Goal: Task Accomplishment & Management: Use online tool/utility

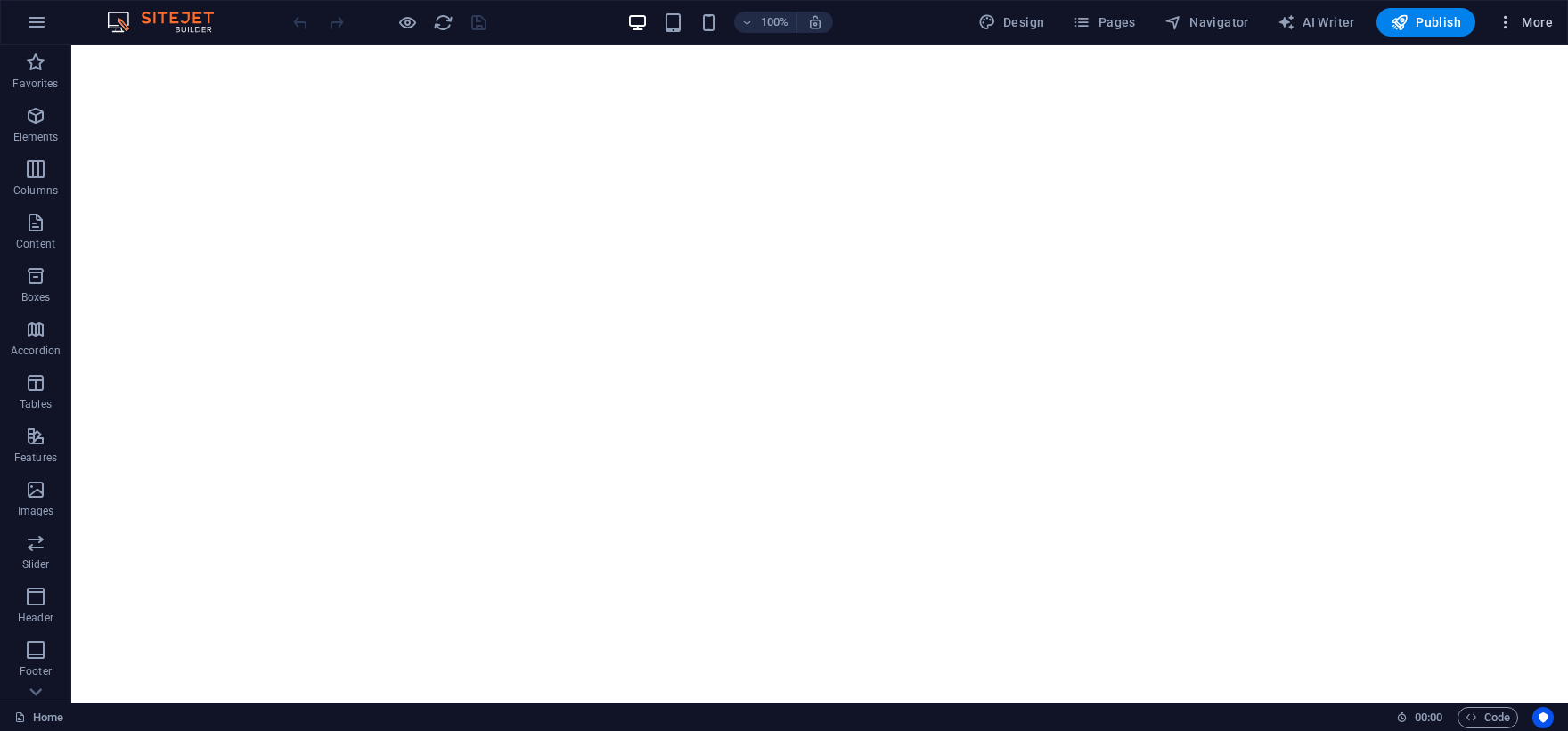
click at [1512, 31] on icon "button" at bounding box center [1506, 22] width 18 height 18
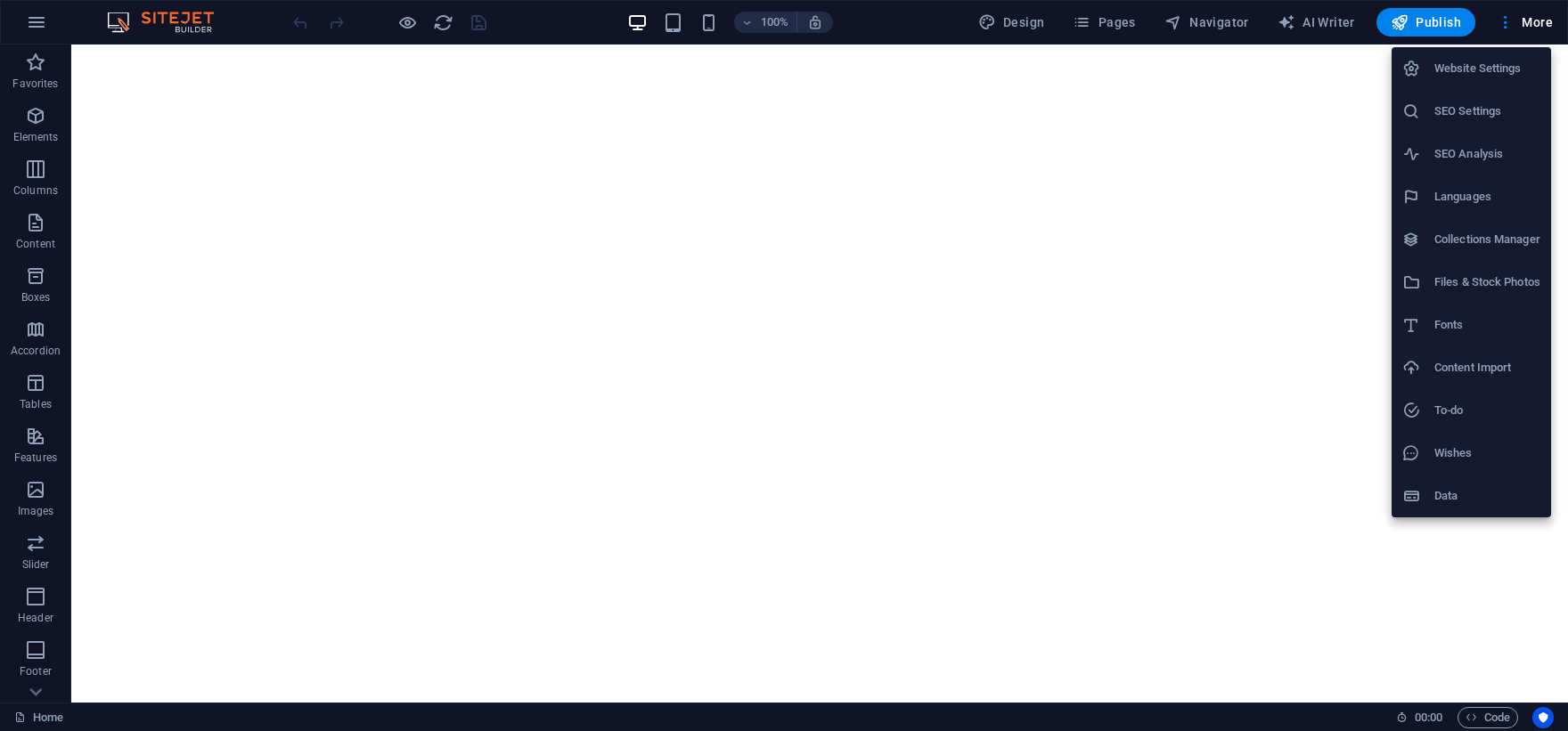
click at [1414, 21] on div at bounding box center [784, 366] width 1568 height 731
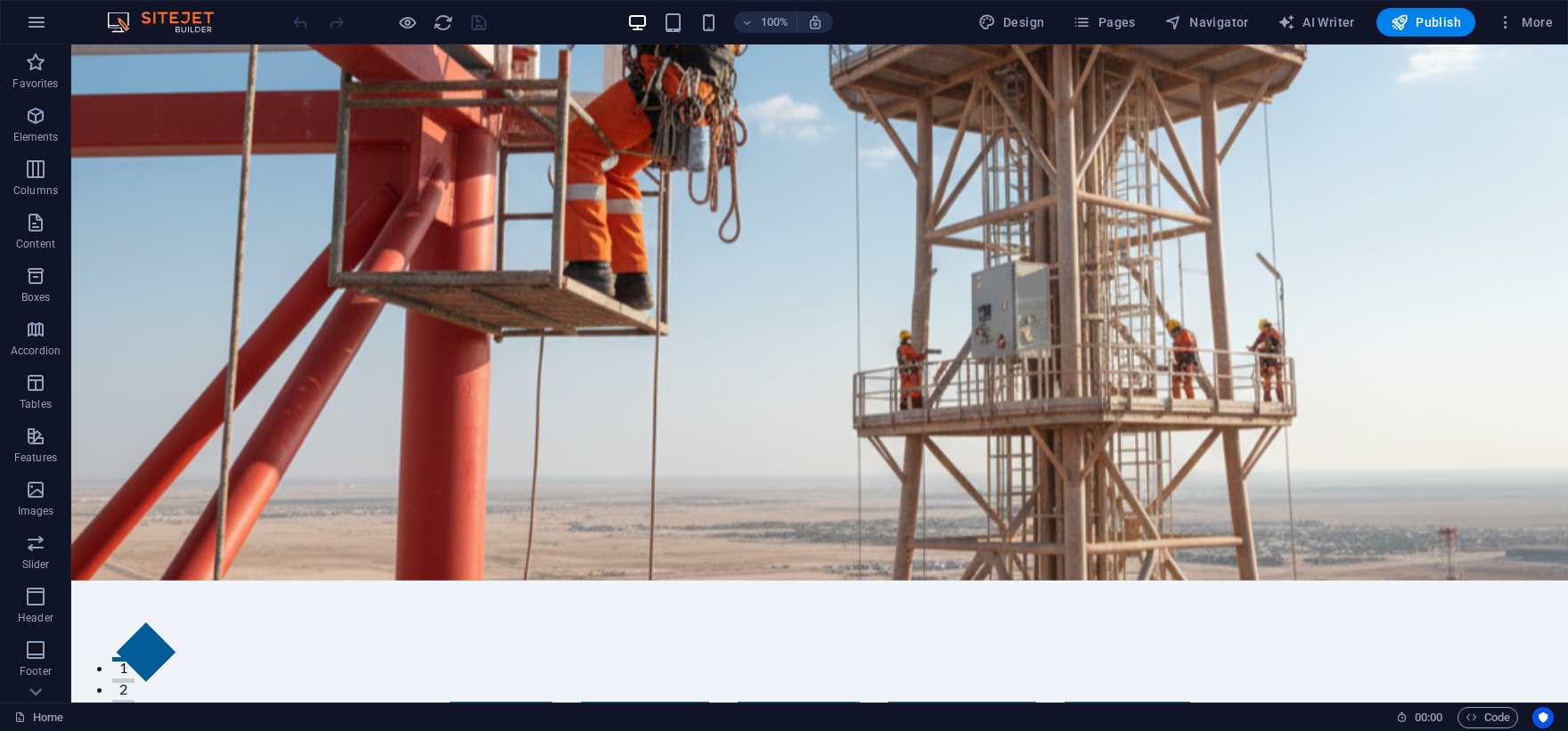
click at [1414, 21] on span "Publish" at bounding box center [1425, 22] width 70 height 18
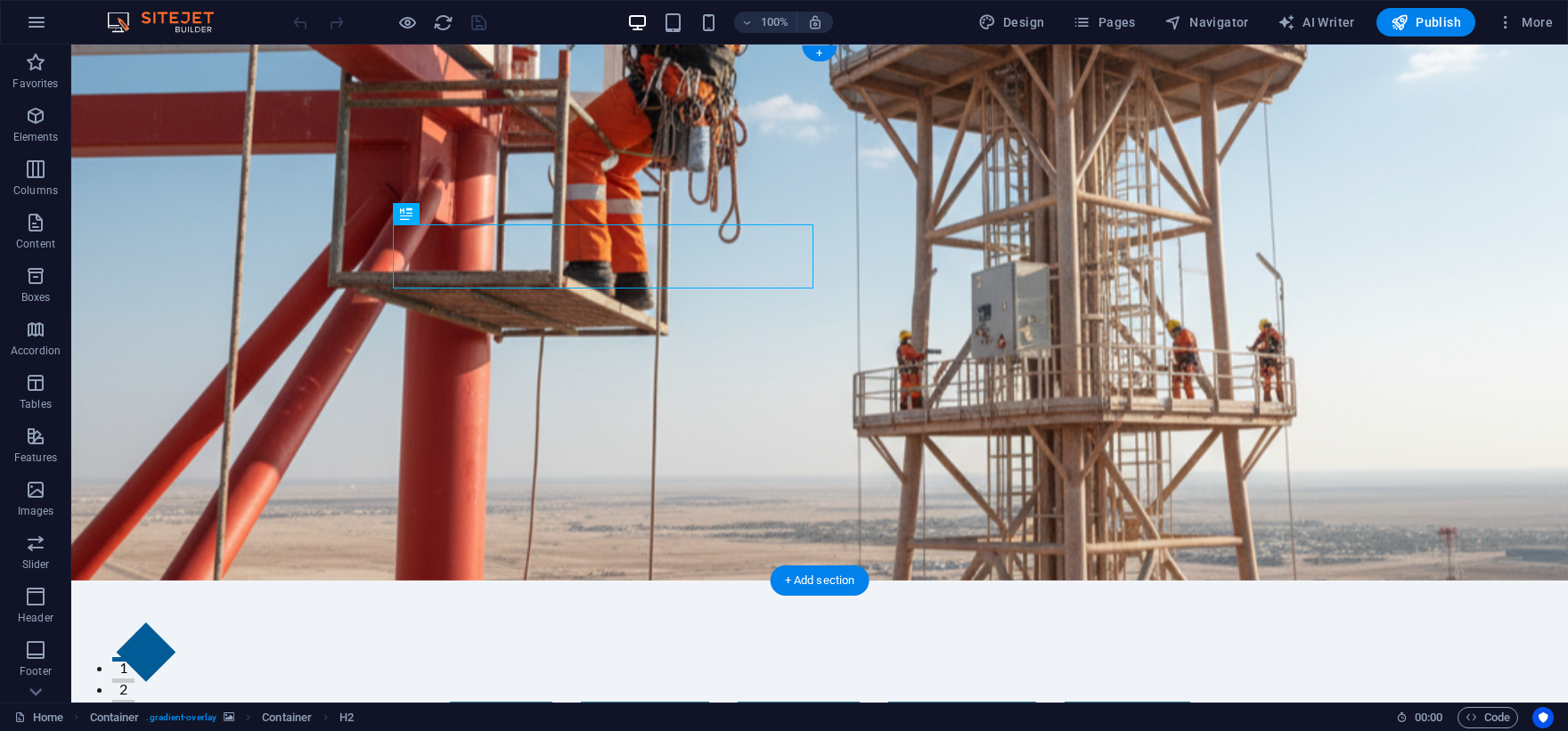
click at [1251, 163] on figure at bounding box center [819, 312] width 1497 height 536
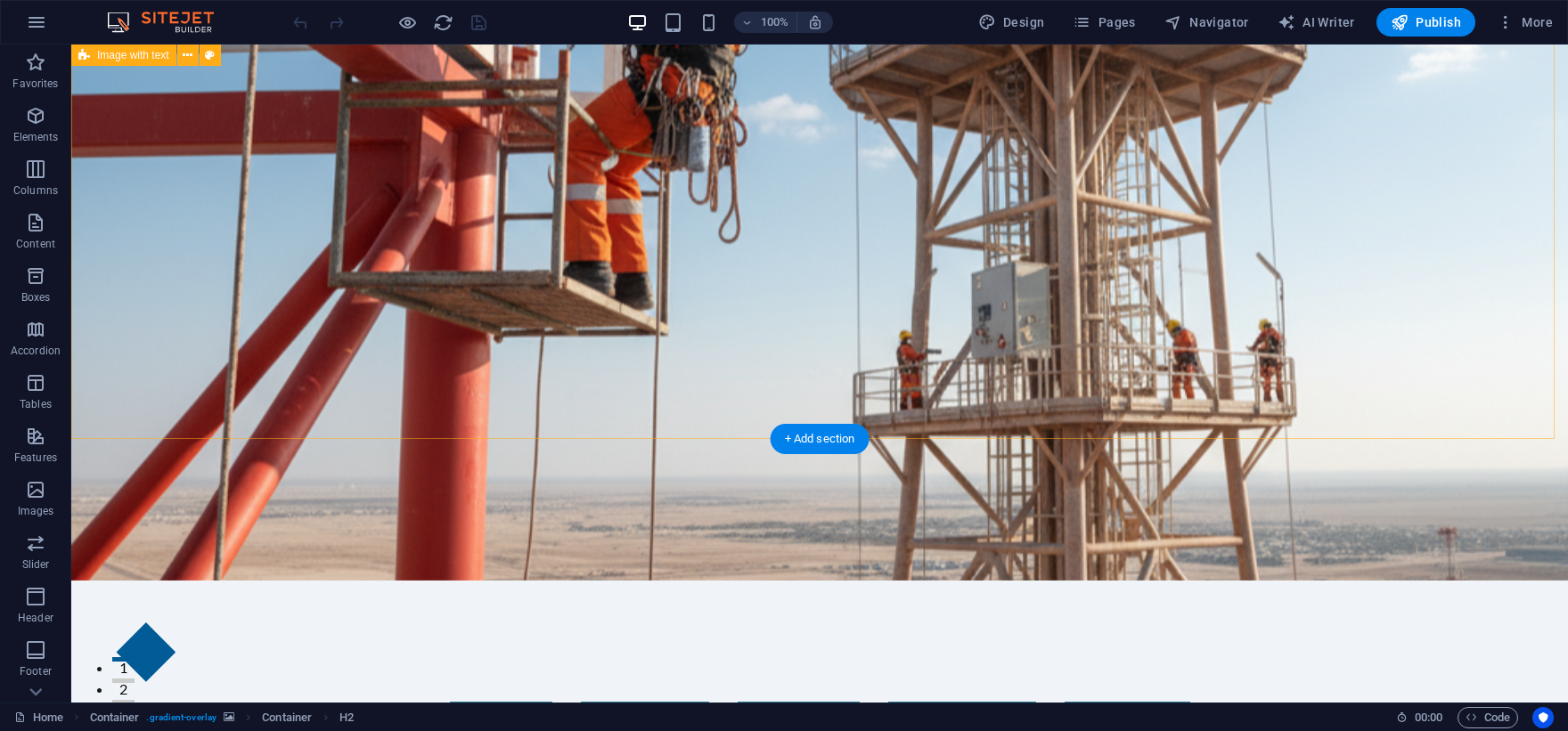
scroll to position [1152, 0]
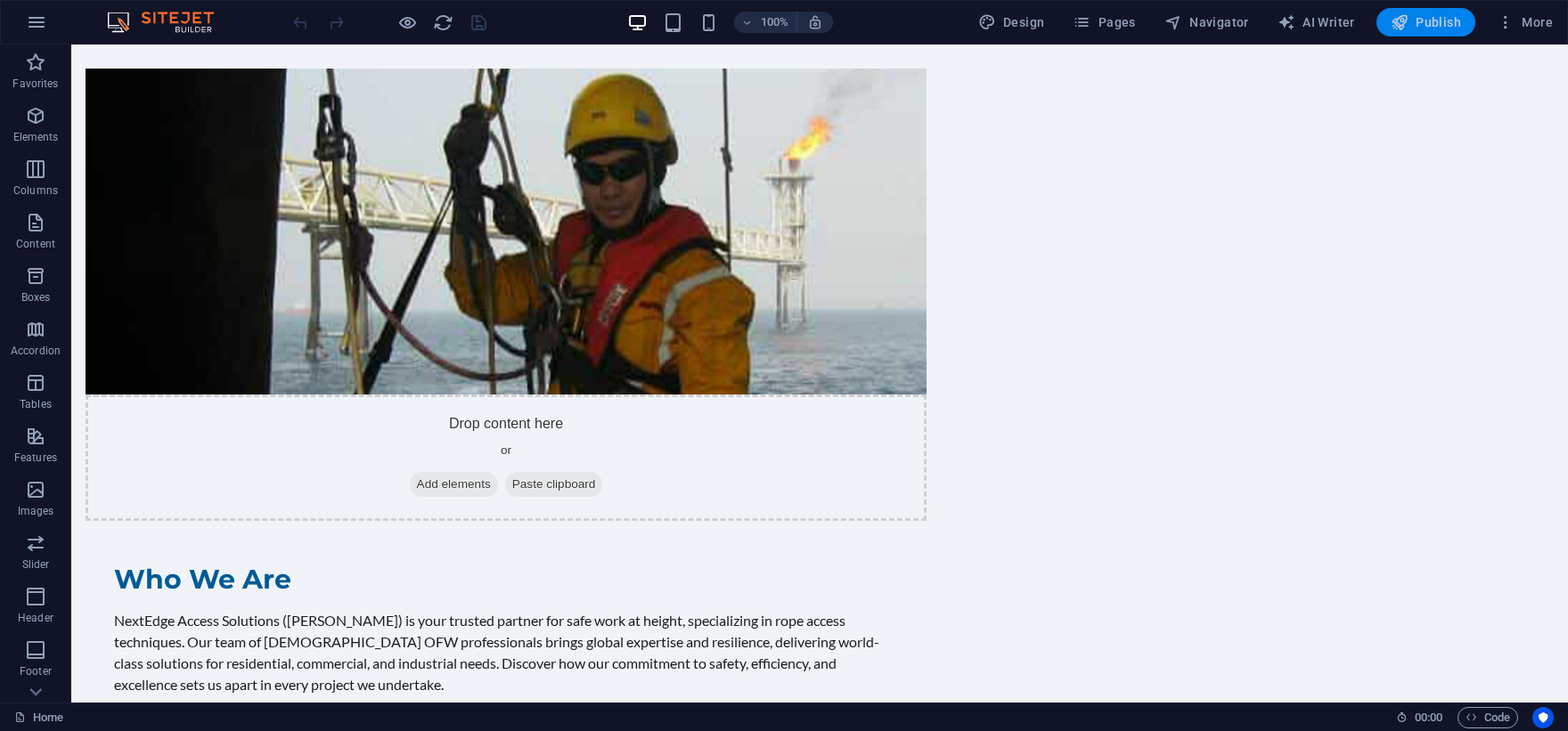
click at [1448, 20] on span "Publish" at bounding box center [1425, 22] width 70 height 18
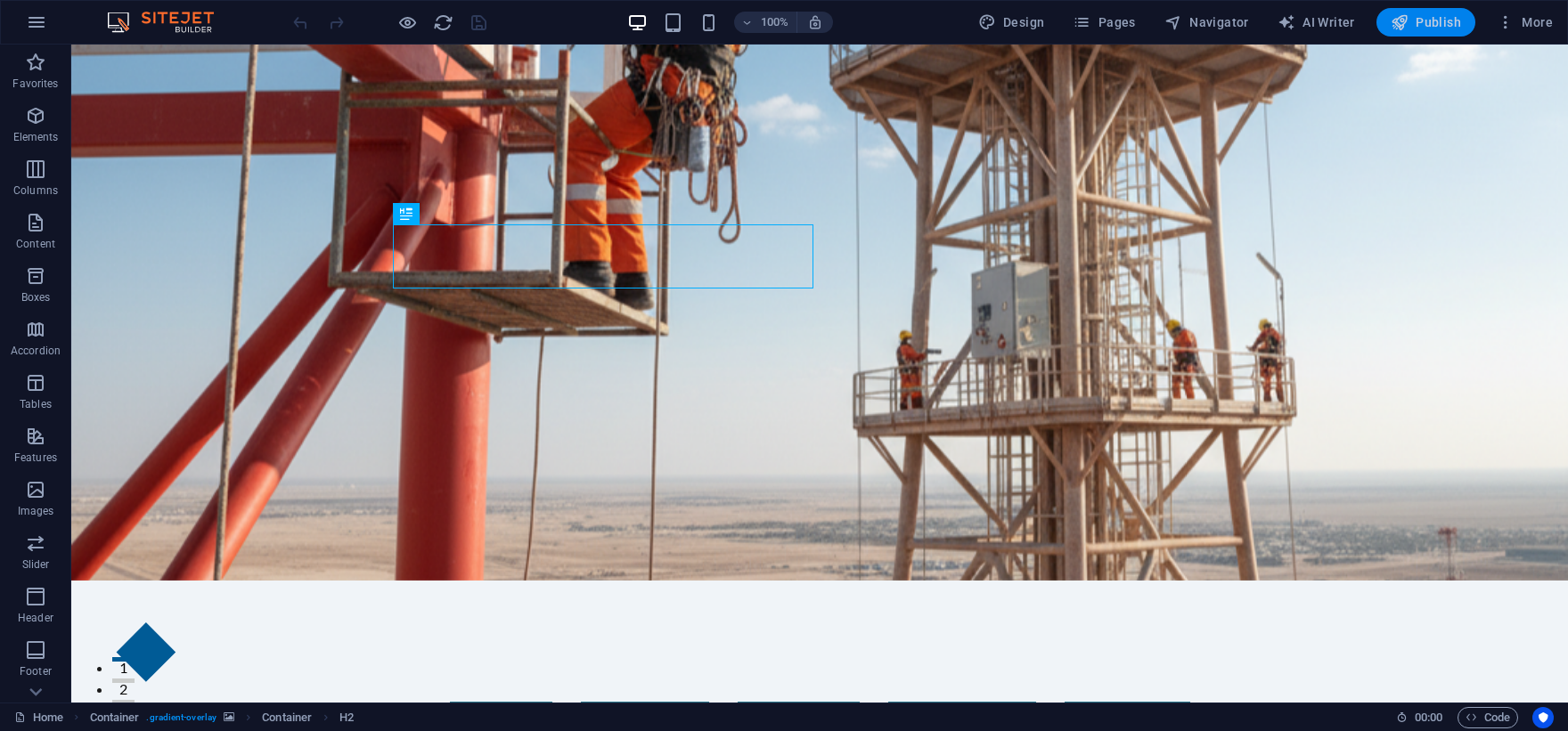
click at [1423, 16] on span "Publish" at bounding box center [1425, 22] width 70 height 18
